Goal: Information Seeking & Learning: Learn about a topic

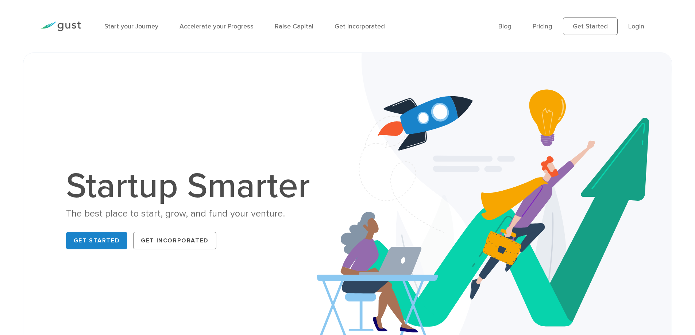
click at [534, 28] on li "Pricing" at bounding box center [542, 27] width 20 height 10
click at [547, 26] on link "Pricing" at bounding box center [542, 27] width 20 height 8
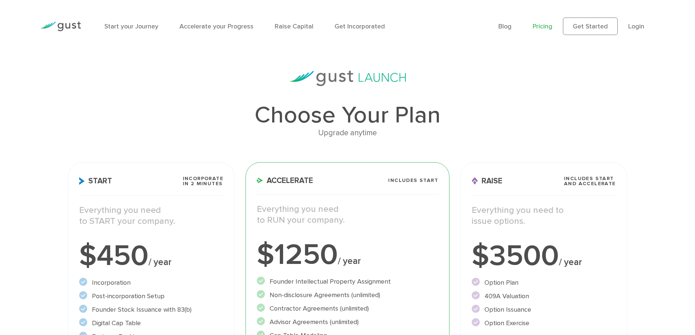
scroll to position [109, 0]
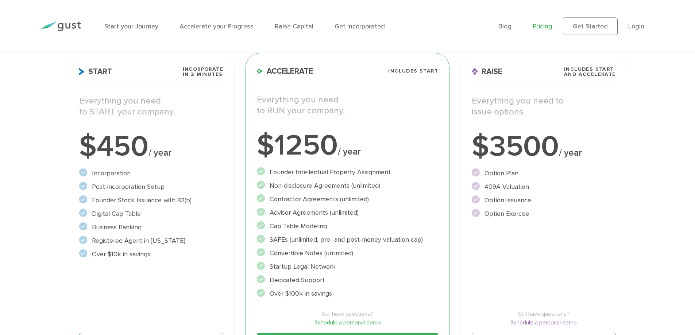
click at [162, 72] on h3 "Start Incorporate in 2 Minutes" at bounding box center [151, 77] width 144 height 20
click at [104, 73] on span "Start" at bounding box center [95, 72] width 33 height 8
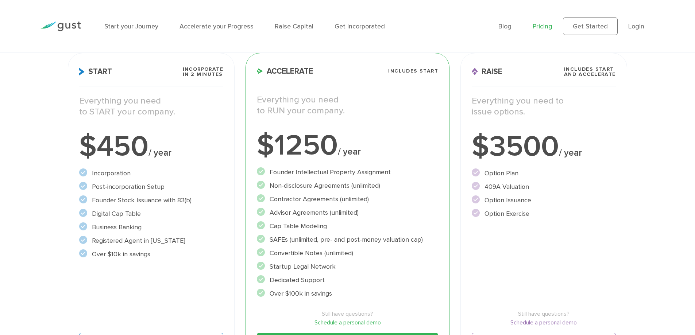
click at [314, 71] on h3 "Accelerate Includes START" at bounding box center [347, 76] width 181 height 19
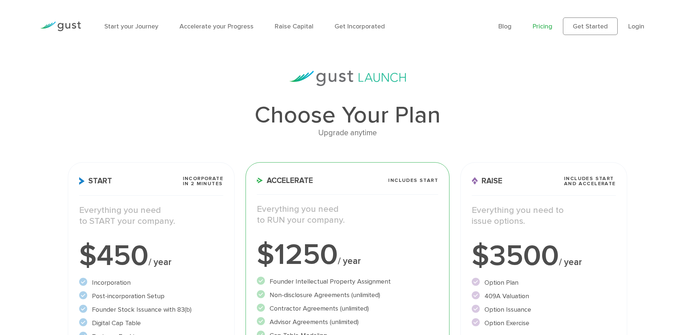
drag, startPoint x: 200, startPoint y: 254, endPoint x: 201, endPoint y: 28, distance: 226.1
click at [199, 28] on link "Accelerate your Progress" at bounding box center [216, 27] width 74 height 8
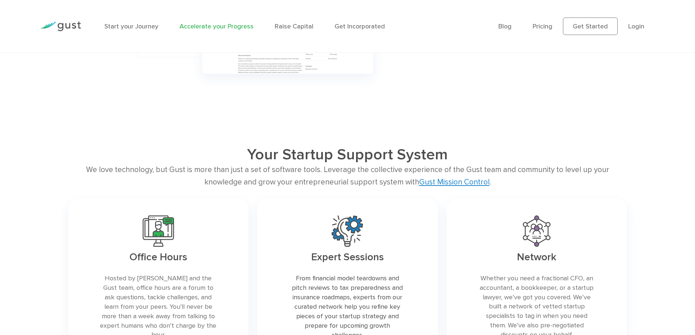
scroll to position [985, 0]
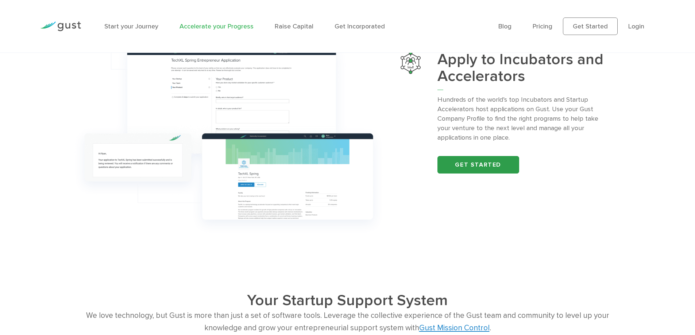
click at [489, 163] on link "Get started" at bounding box center [478, 165] width 82 height 18
